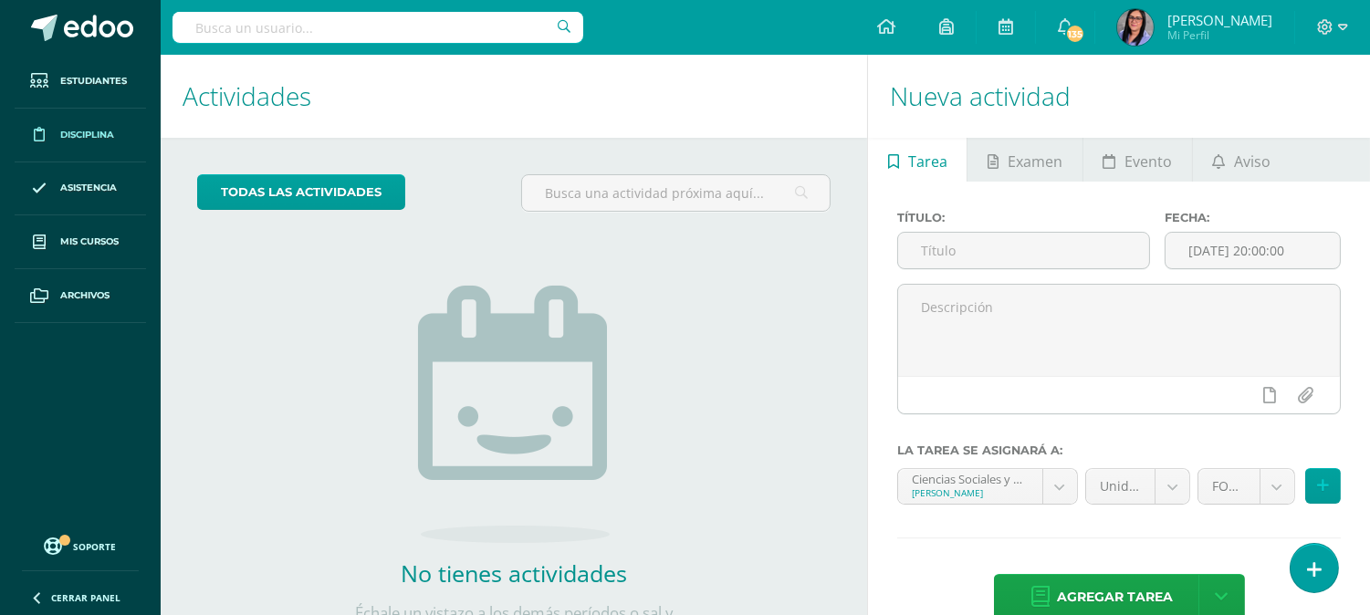
click at [110, 133] on span "Disciplina" at bounding box center [87, 135] width 54 height 15
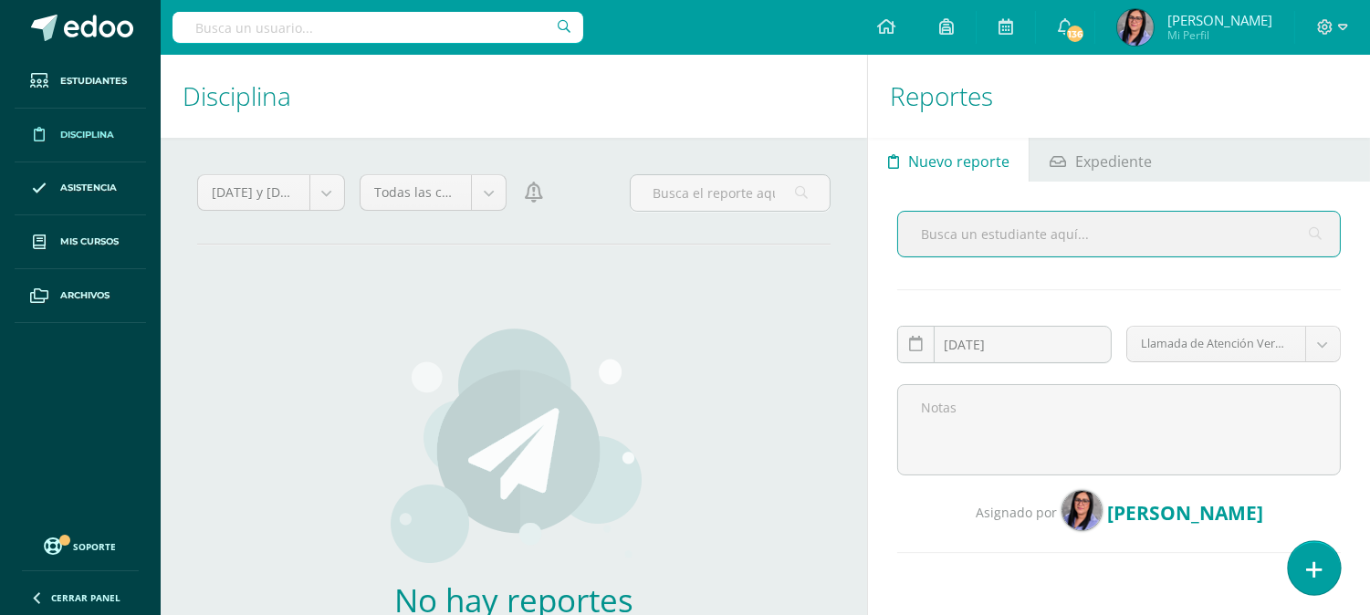
click at [1321, 566] on link at bounding box center [1314, 567] width 52 height 53
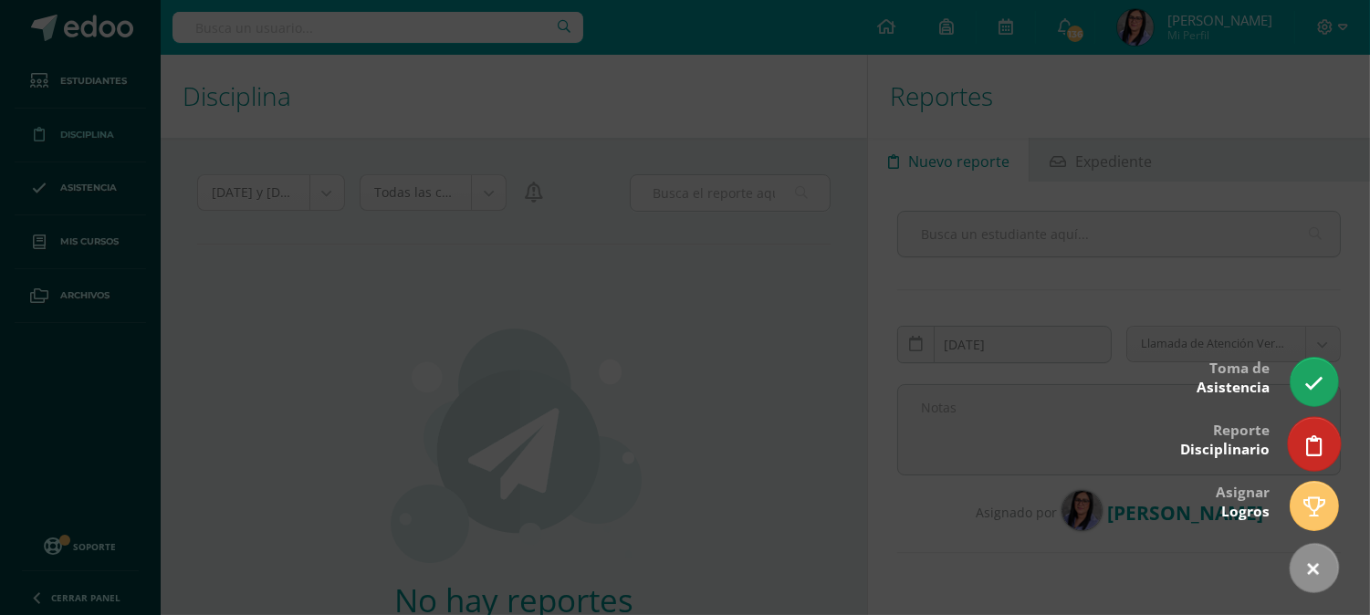
click at [1333, 435] on link at bounding box center [1314, 443] width 52 height 53
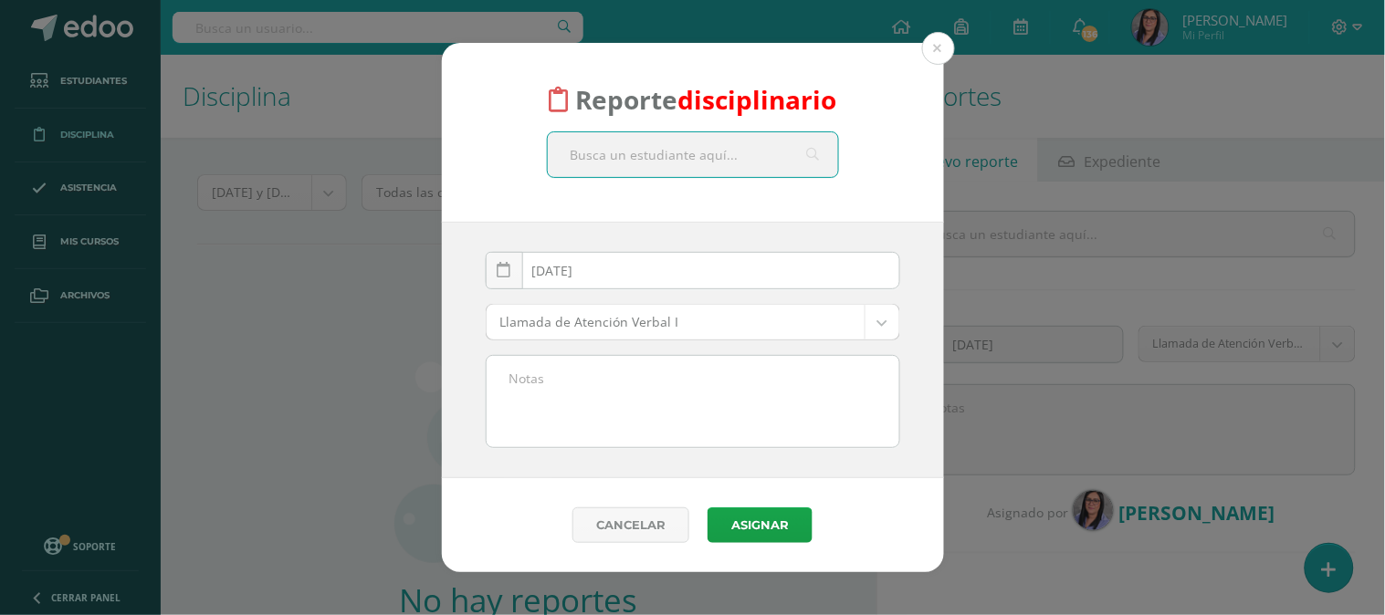
click at [752, 325] on body "Reporte disciplinario 2025-08-11 August, 2025 Mo Tu We Th Fr Sa Su 28 29 30 31 …" at bounding box center [692, 307] width 1385 height 615
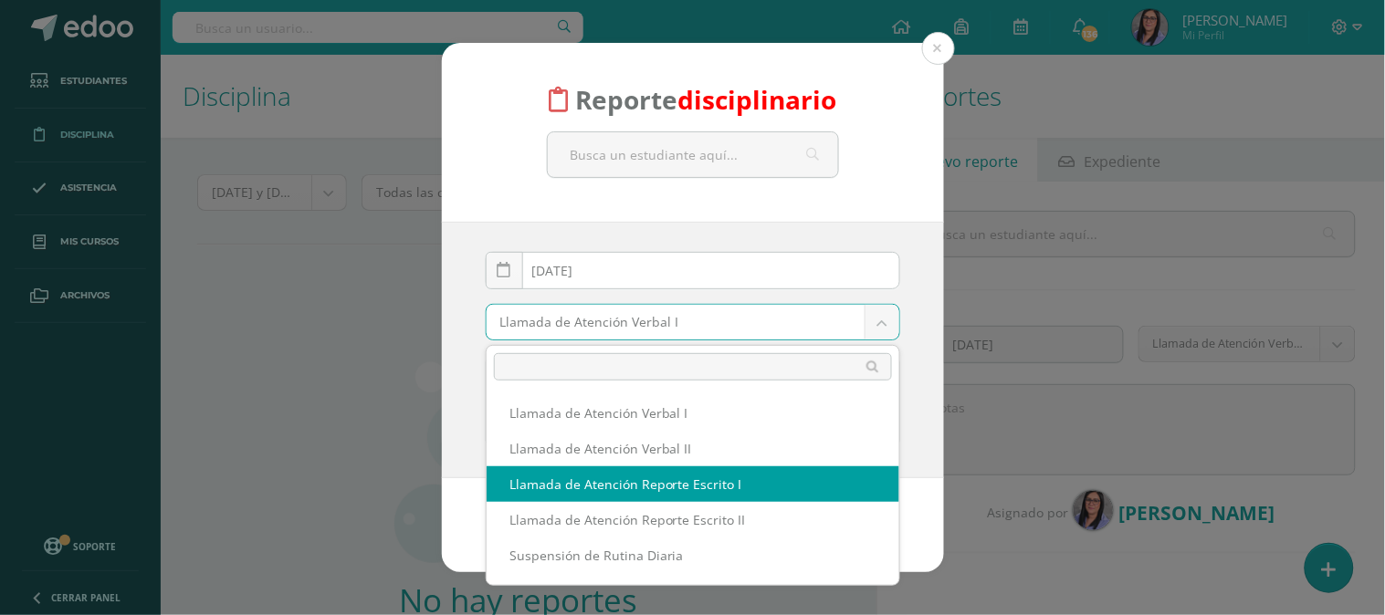
select select "13"
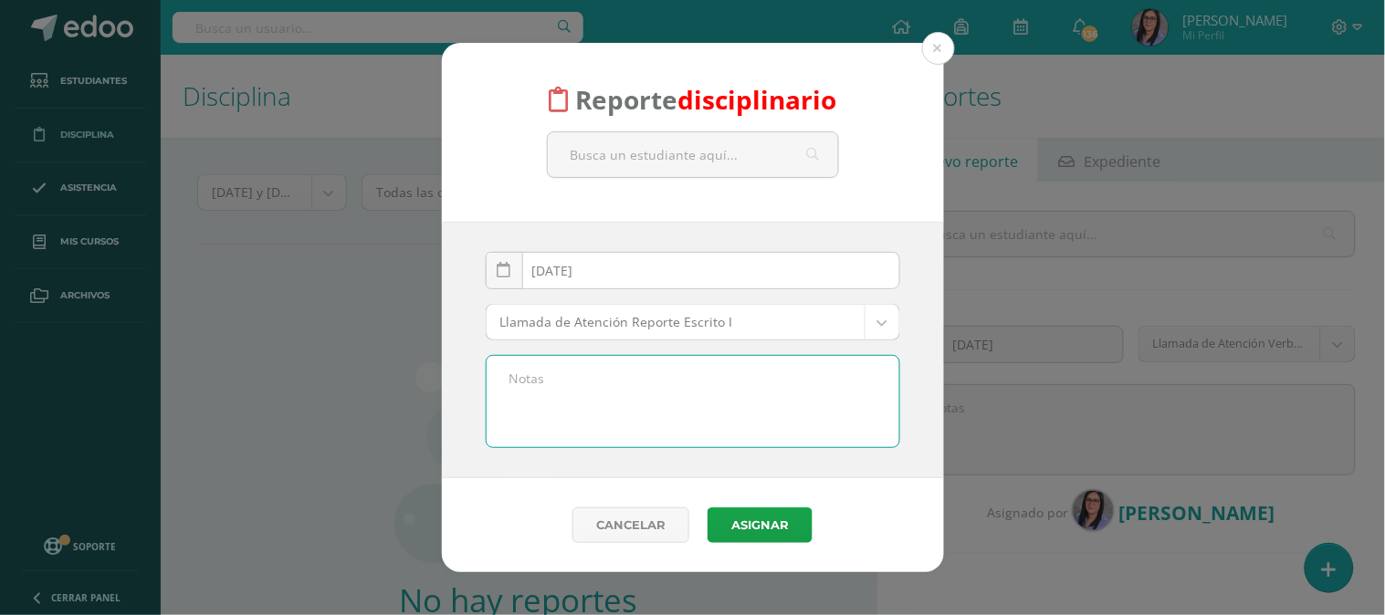
click at [540, 398] on textarea at bounding box center [693, 401] width 413 height 91
click at [349, 411] on div "Reporte disciplinario 2025-08-11 August, 2025 Mo Tu We Th Fr Sa Su 28 29 30 31 …" at bounding box center [692, 308] width 1370 height 530
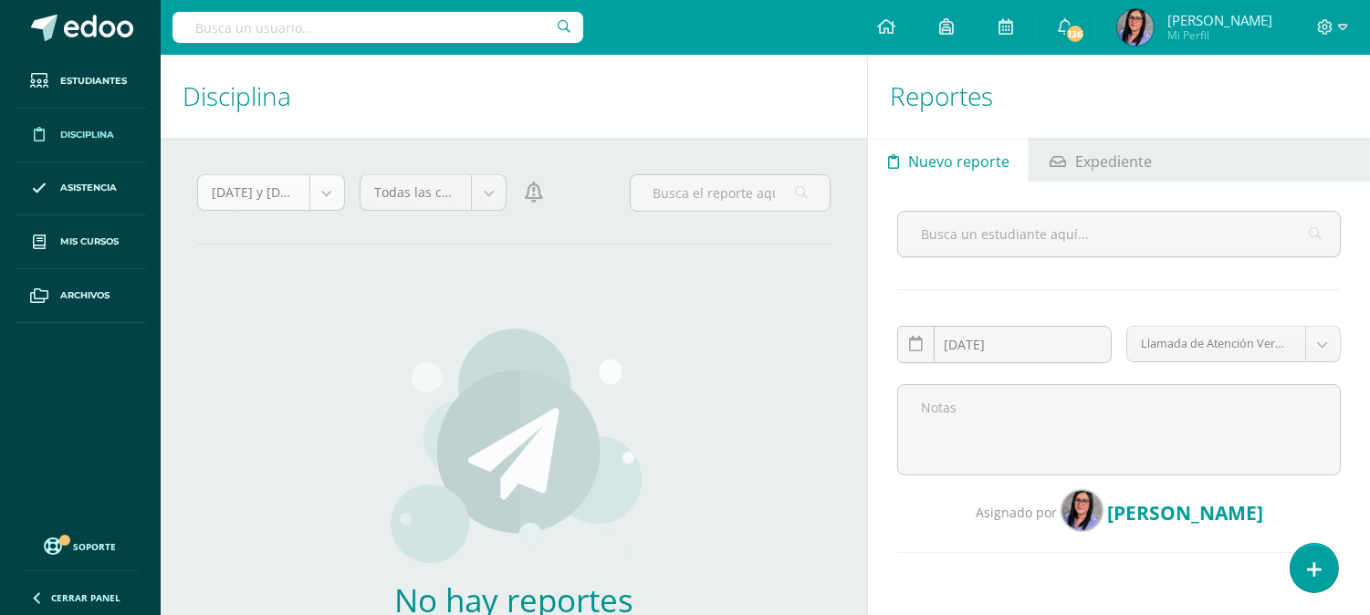
click at [330, 199] on body "Estudiantes Disciplina Asistencia Mis cursos Archivos Soporte Centro de ayuda Ú…" at bounding box center [685, 307] width 1370 height 615
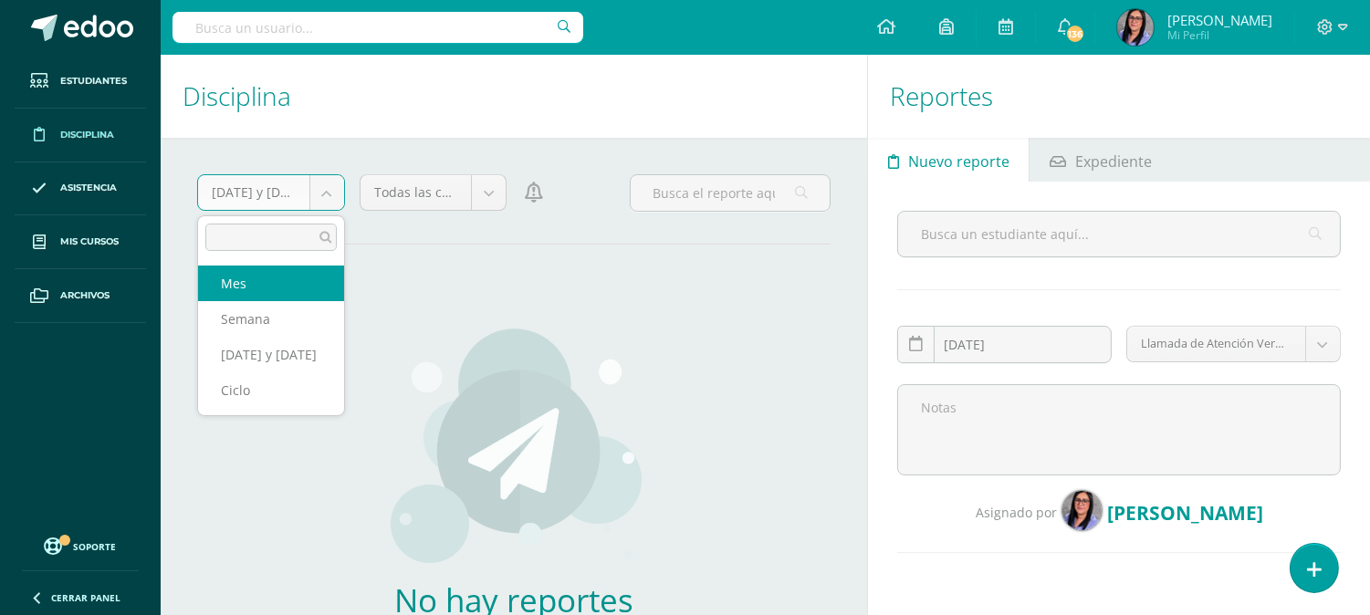
select select "month"
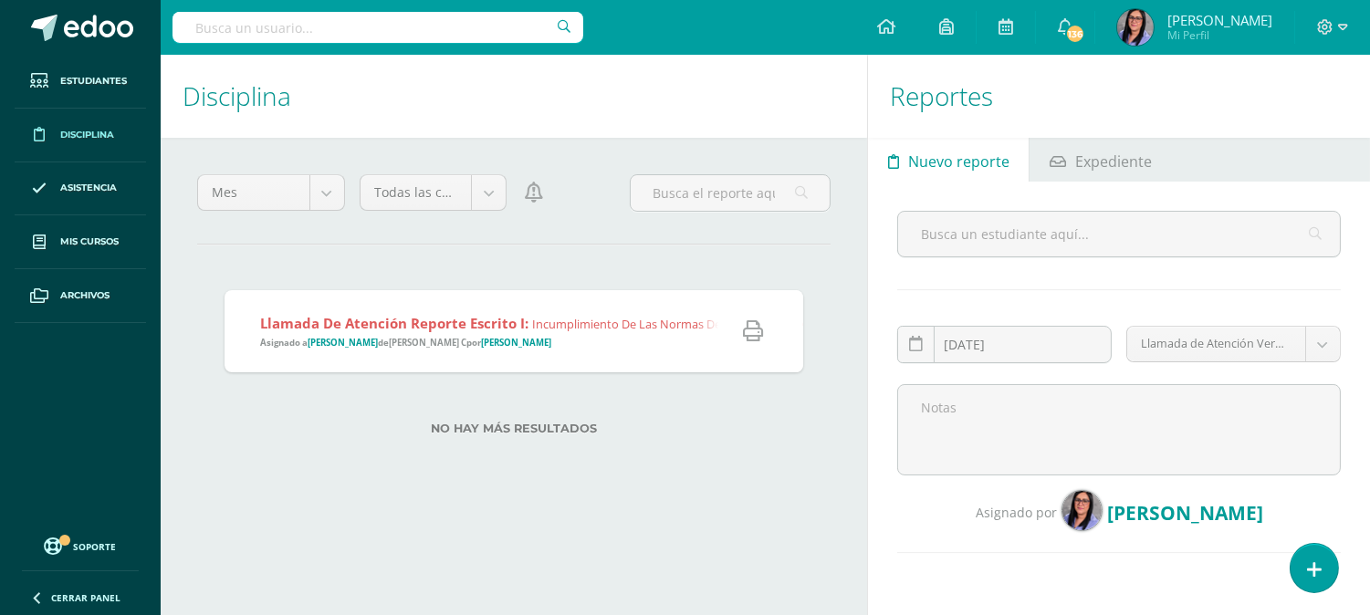
click at [540, 369] on div "Llamada de Atención Reporte Escrito I: Incumplimiento de las normas del Reglame…" at bounding box center [1015, 331] width 1581 height 82
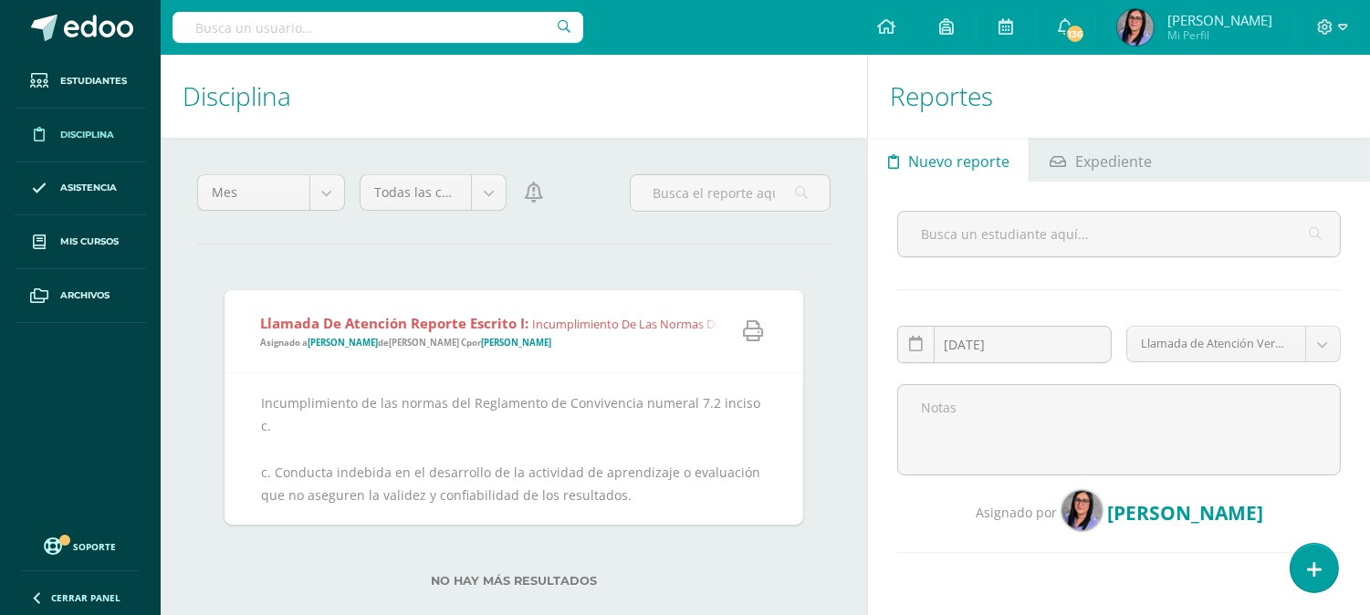
click at [735, 334] on link at bounding box center [753, 332] width 57 height 47
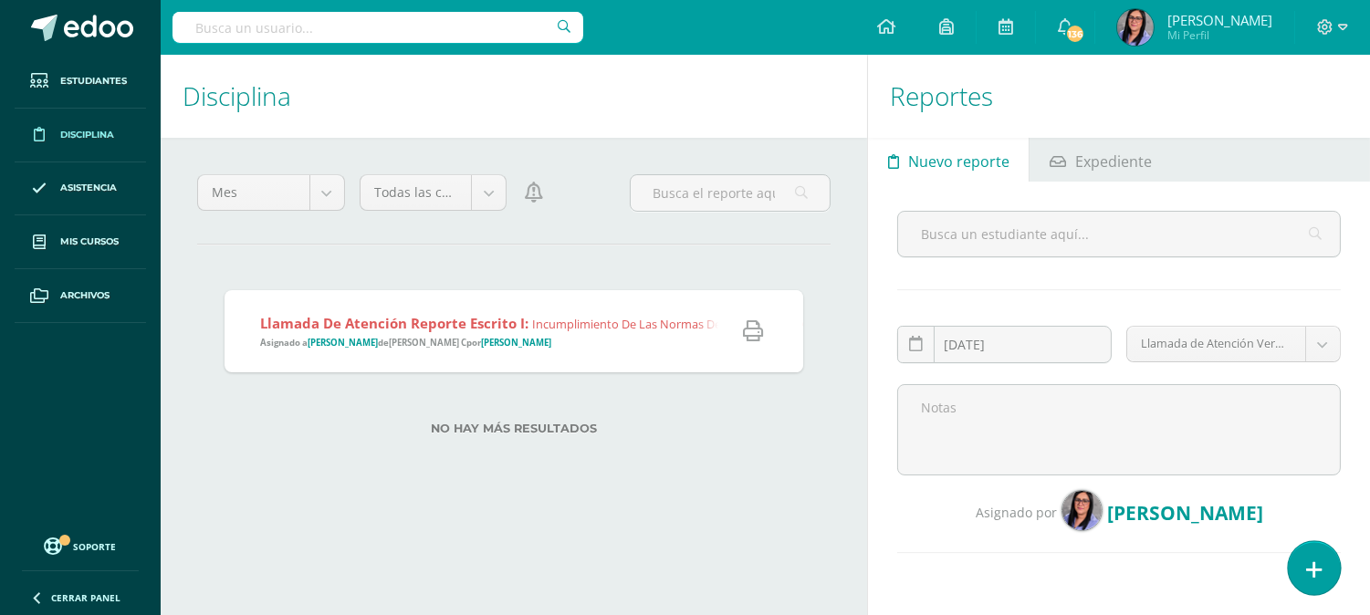
click at [1302, 560] on link at bounding box center [1314, 567] width 52 height 53
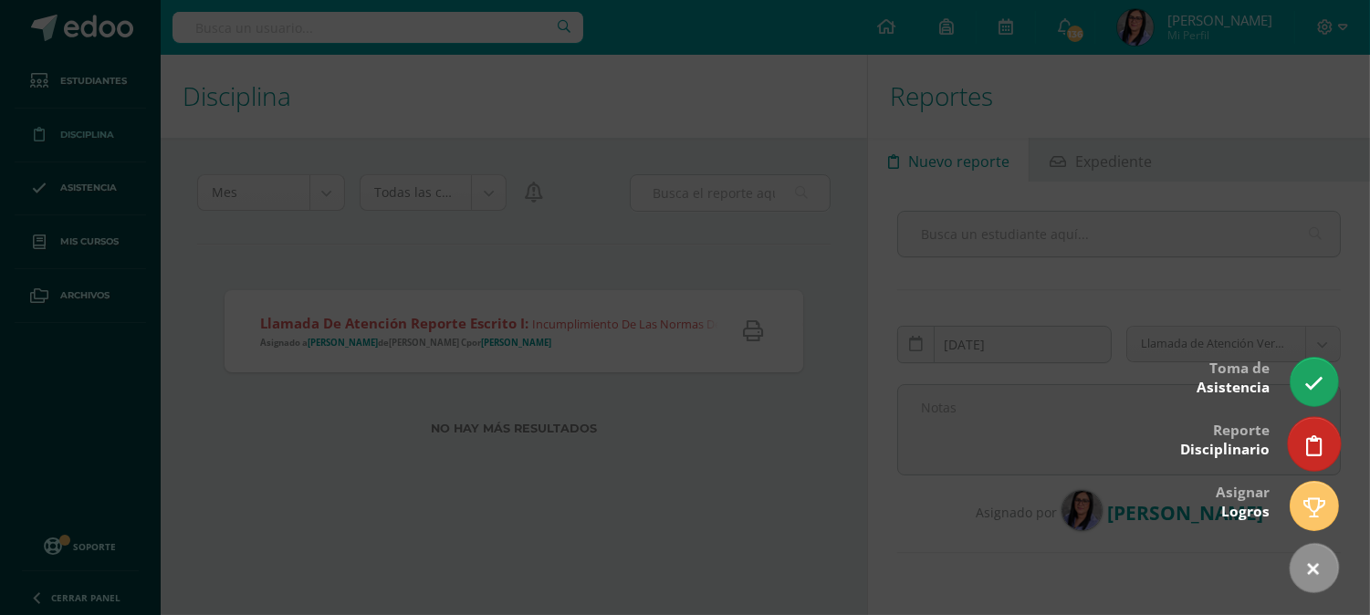
click at [1292, 435] on link at bounding box center [1314, 443] width 52 height 53
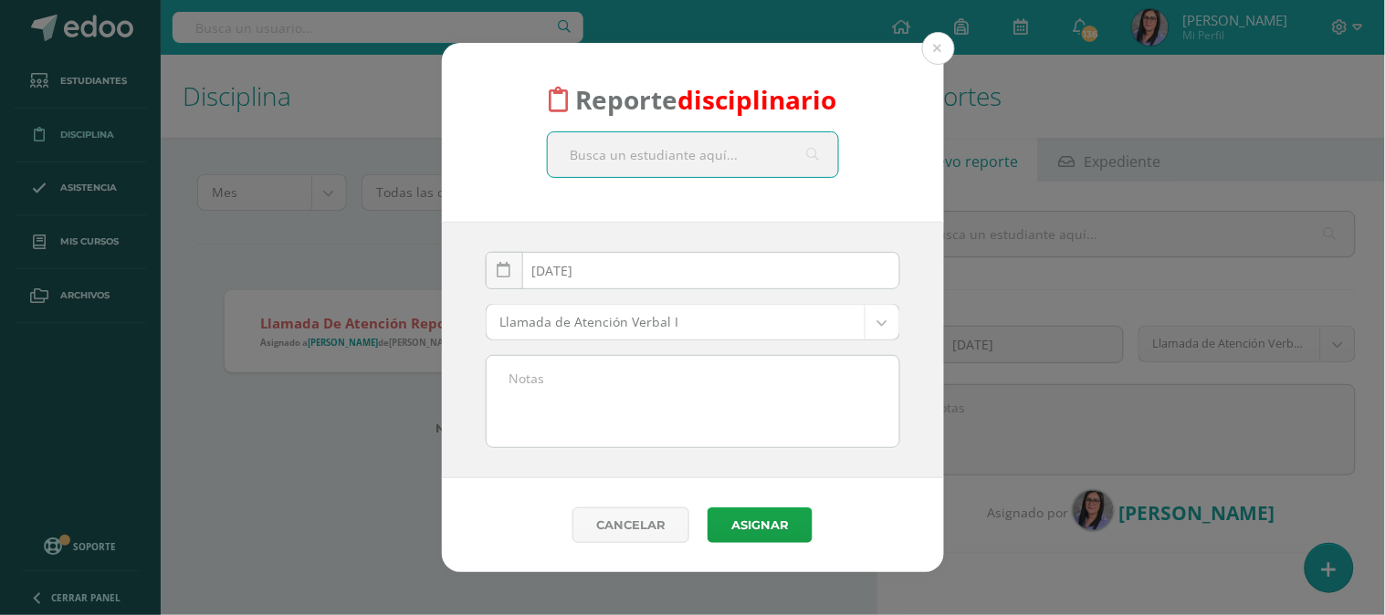
click at [765, 309] on body "Reporte disciplinario 2025-08-11 August, 2025 Mo Tu We Th Fr Sa Su 28 29 30 31 …" at bounding box center [692, 307] width 1385 height 615
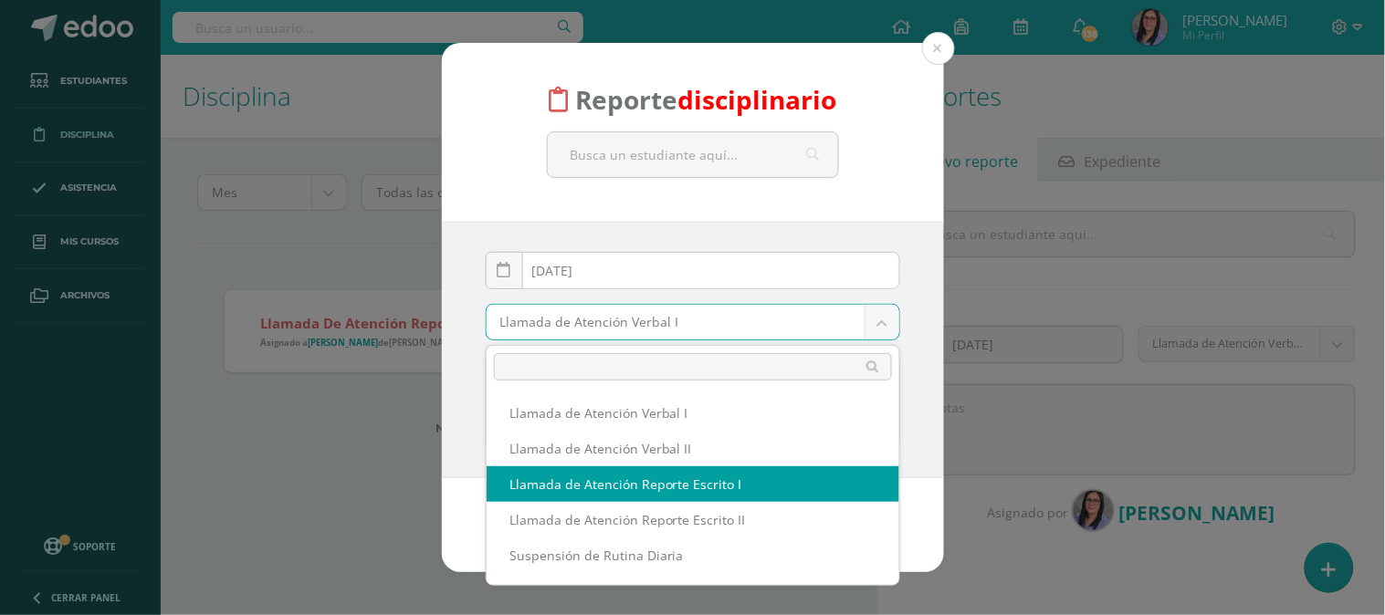
select select "13"
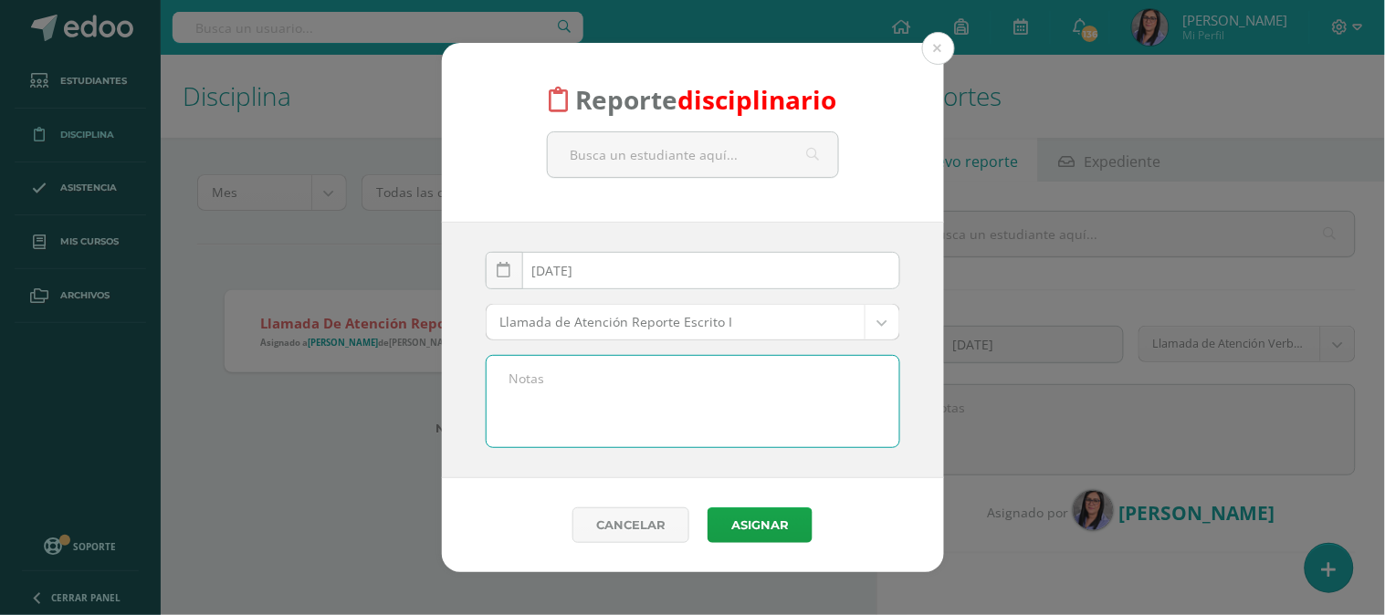
click at [593, 402] on textarea at bounding box center [693, 401] width 413 height 91
paste textarea "Incumplimiento de las normas del Reglamento de Convivencia numeral 7.2 inciso c…"
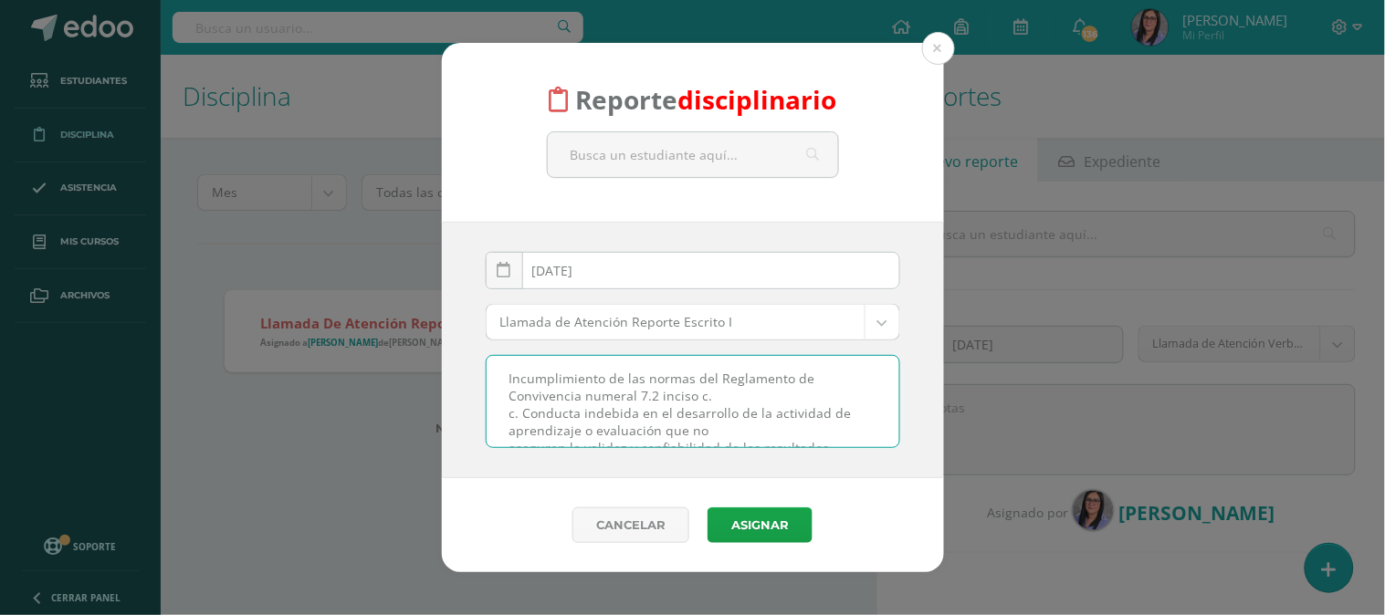
scroll to position [9, 0]
type textarea "Incumplimiento de las normas del Reglamento de Convivencia numeral 7.2 inciso c…"
click at [619, 165] on input "text" at bounding box center [693, 154] width 290 height 45
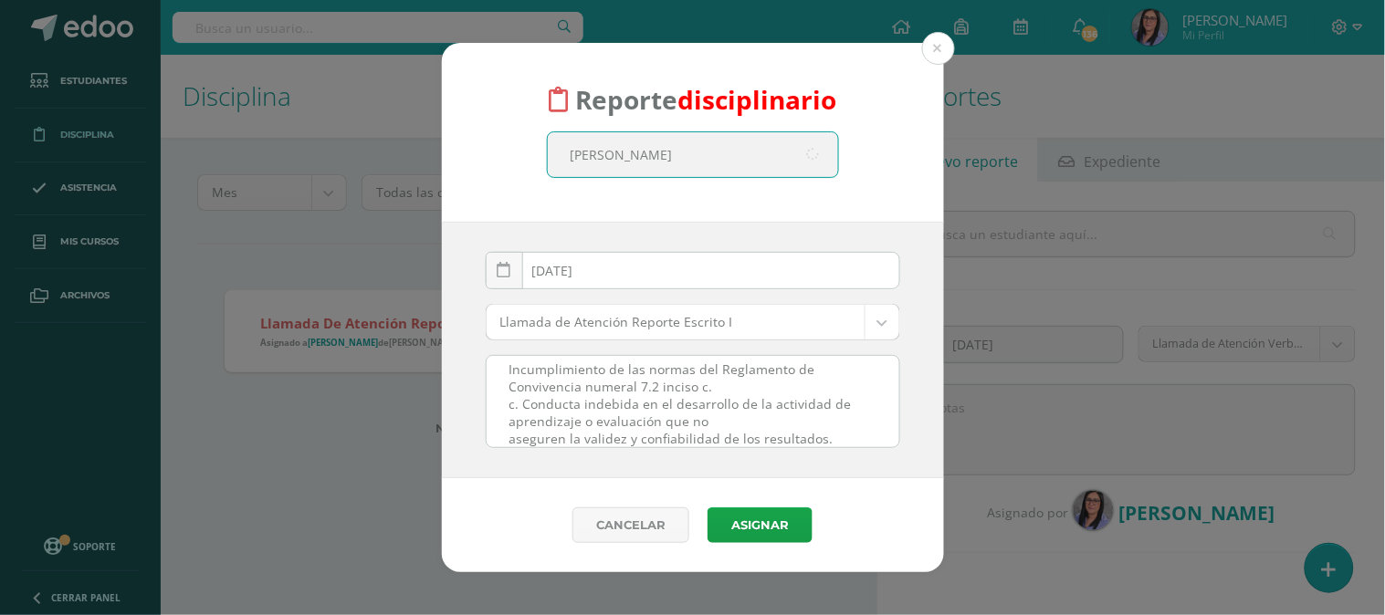
type input "javier juarez"
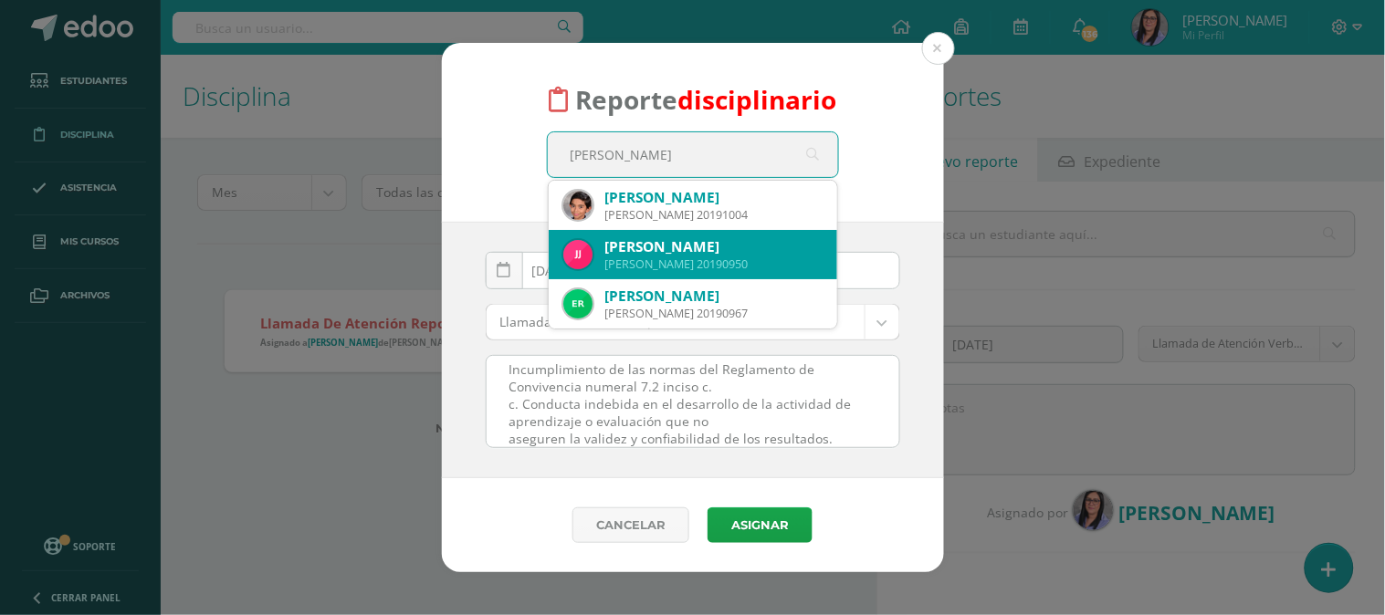
click at [707, 268] on div "Quinto Bachillerato 20190950" at bounding box center [713, 265] width 217 height 16
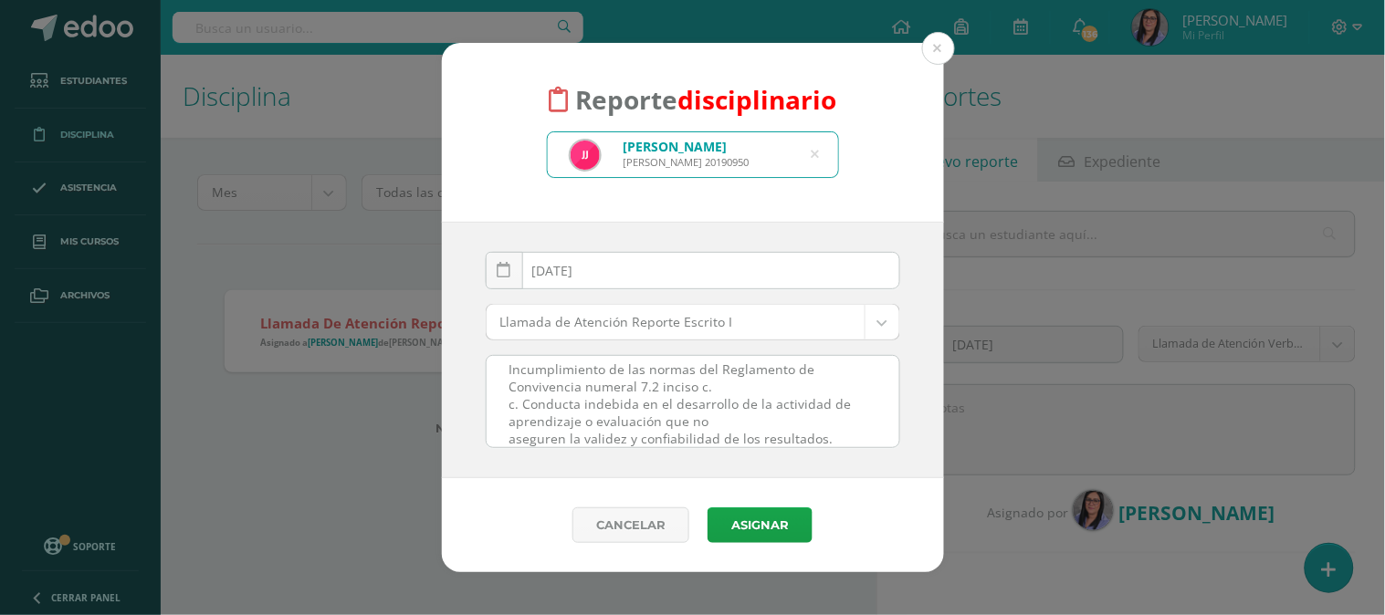
scroll to position [22, 0]
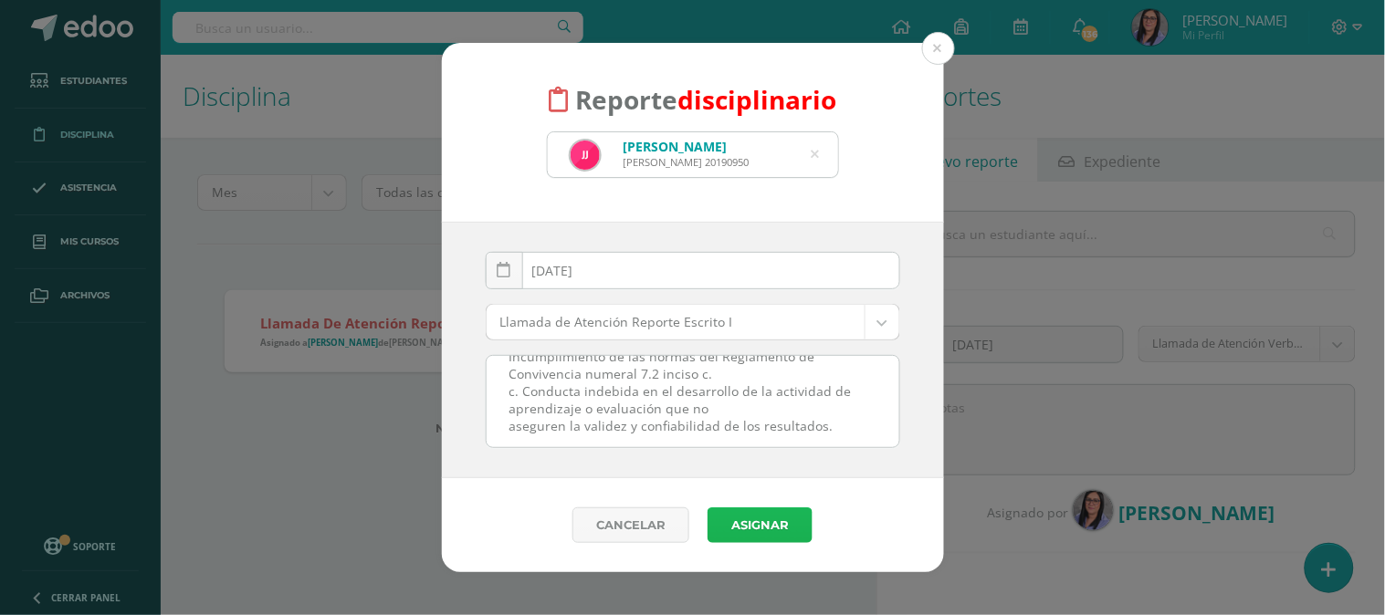
click at [758, 518] on button "Asignar" at bounding box center [760, 526] width 105 height 36
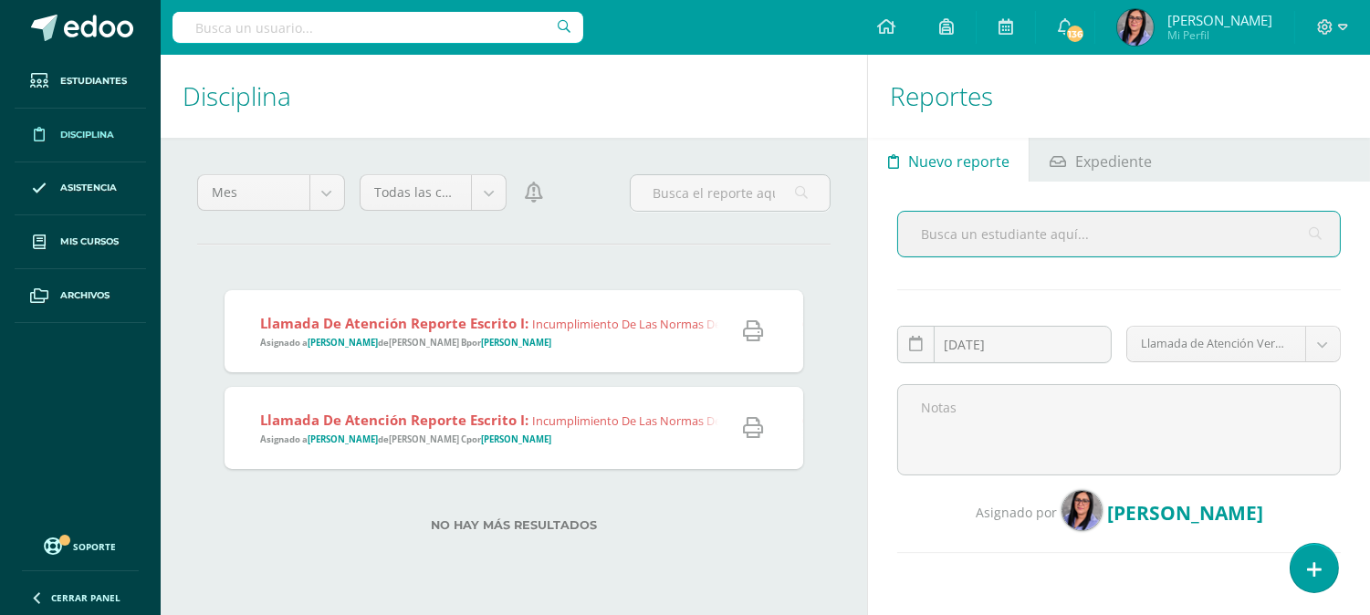
click at [86, 143] on link "Disciplina" at bounding box center [80, 136] width 131 height 54
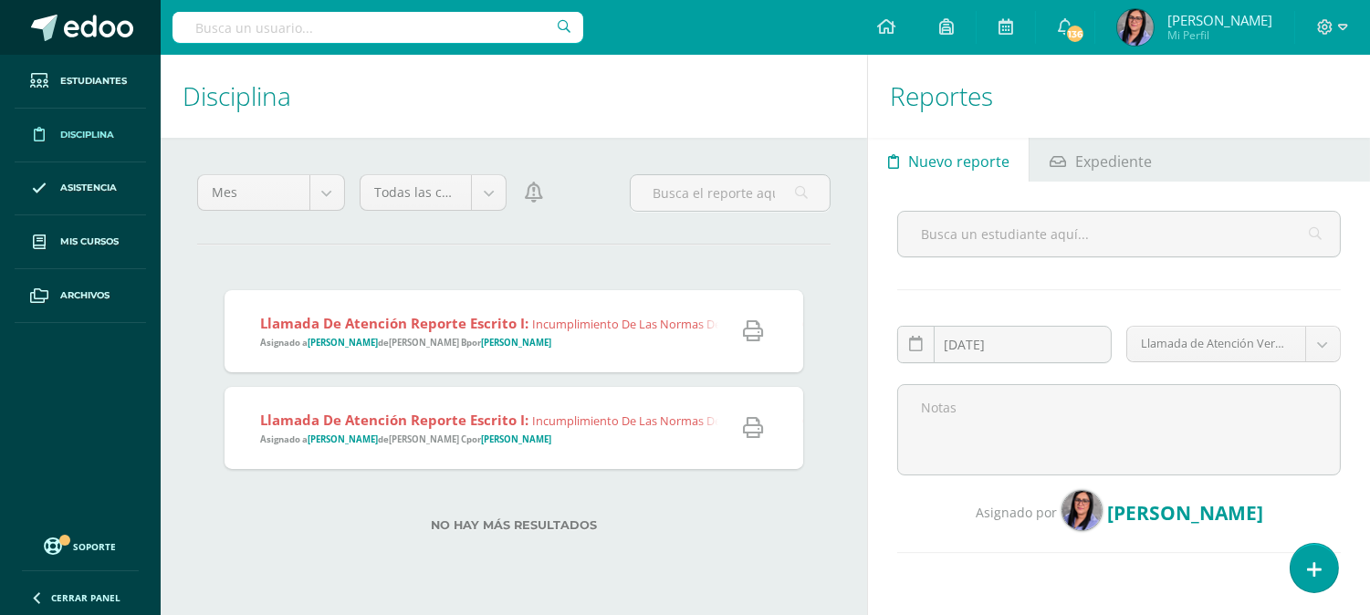
click at [69, 46] on link at bounding box center [80, 27] width 161 height 55
